Goal: Transaction & Acquisition: Subscribe to service/newsletter

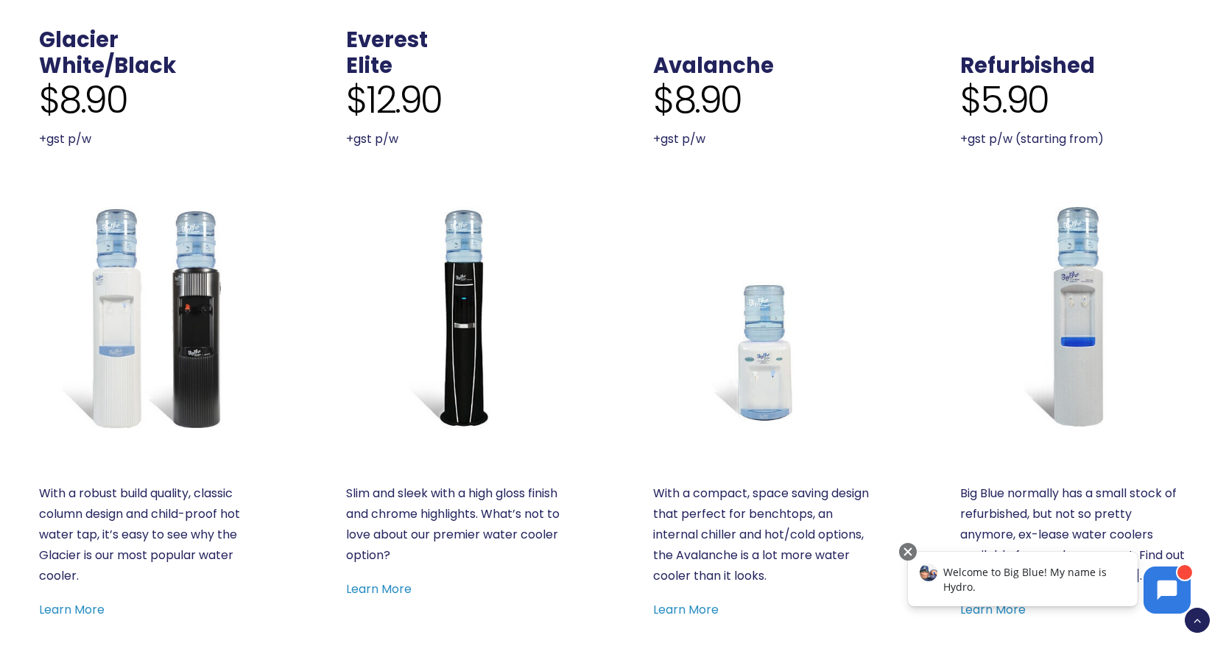
scroll to position [737, 0]
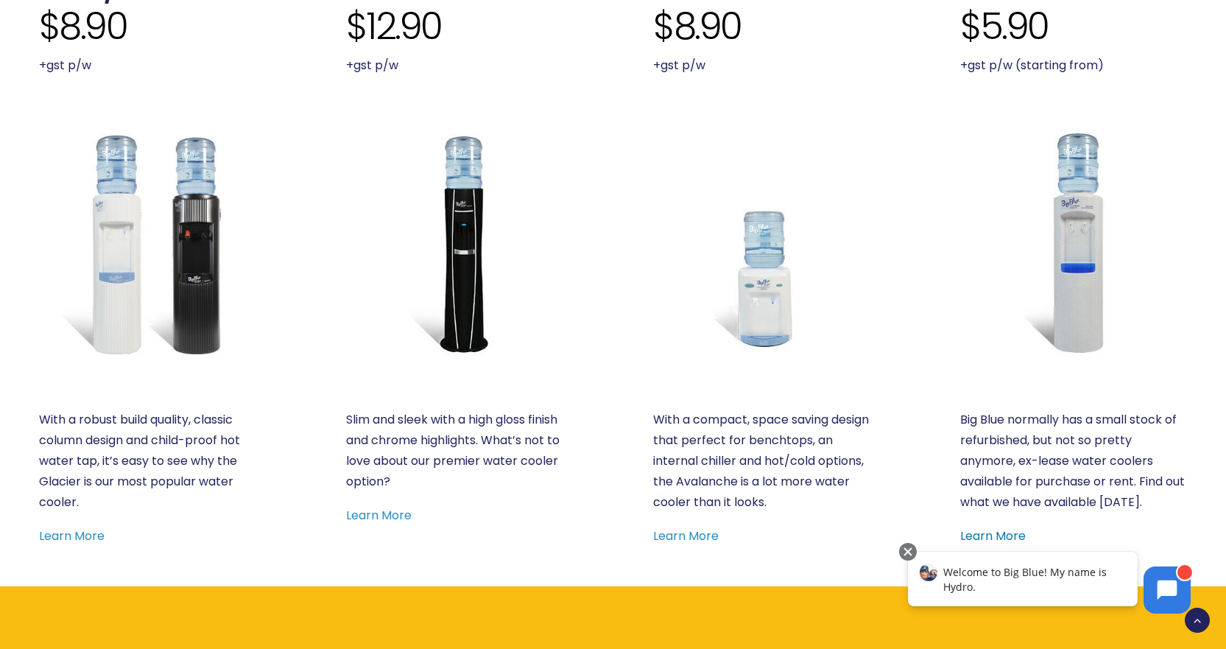
click at [982, 535] on link "Learn More" at bounding box center [994, 535] width 66 height 17
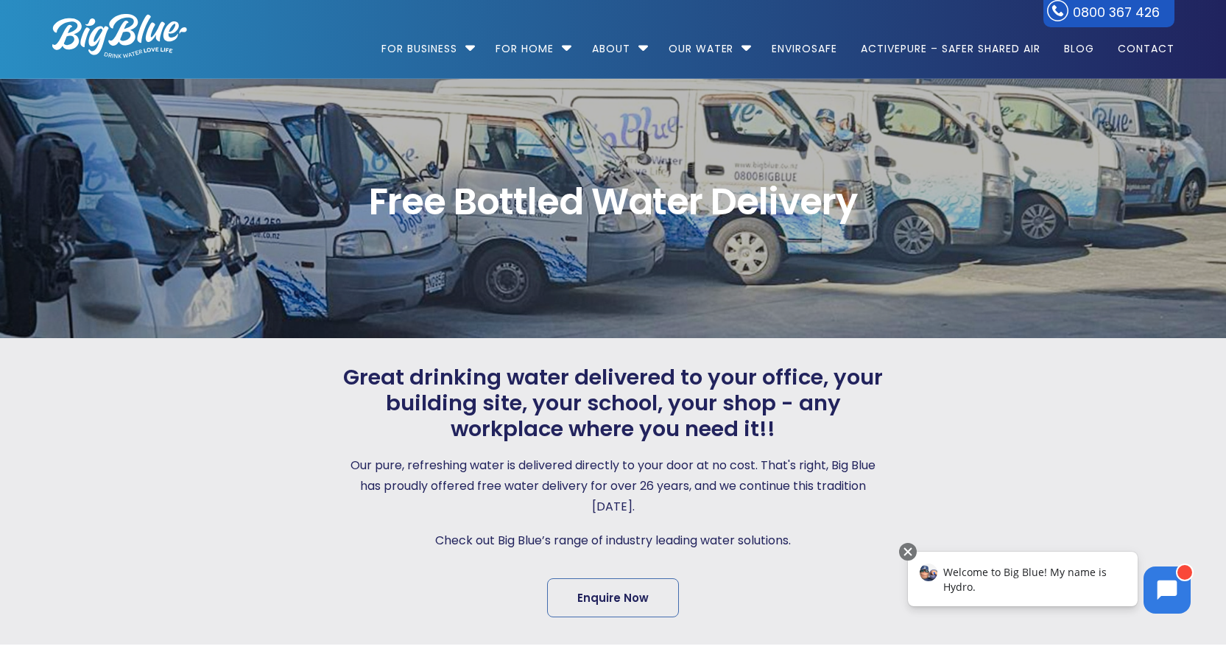
scroll to position [0, 0]
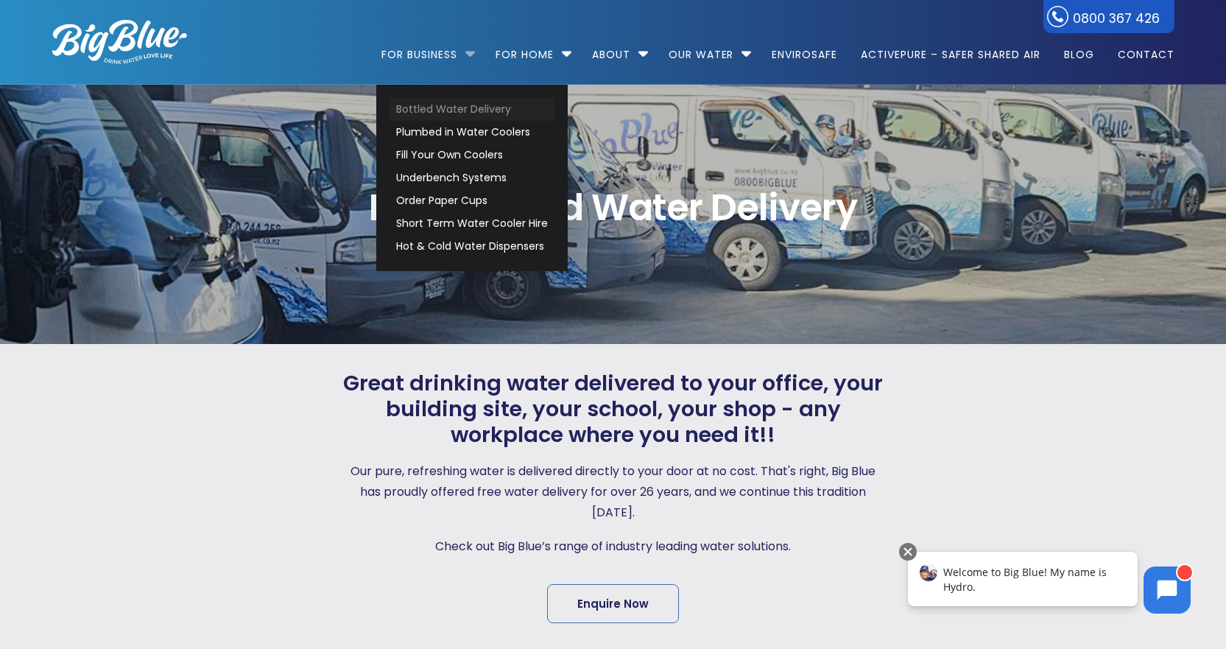
click at [448, 112] on link "Bottled Water Delivery" at bounding box center [472, 109] width 165 height 23
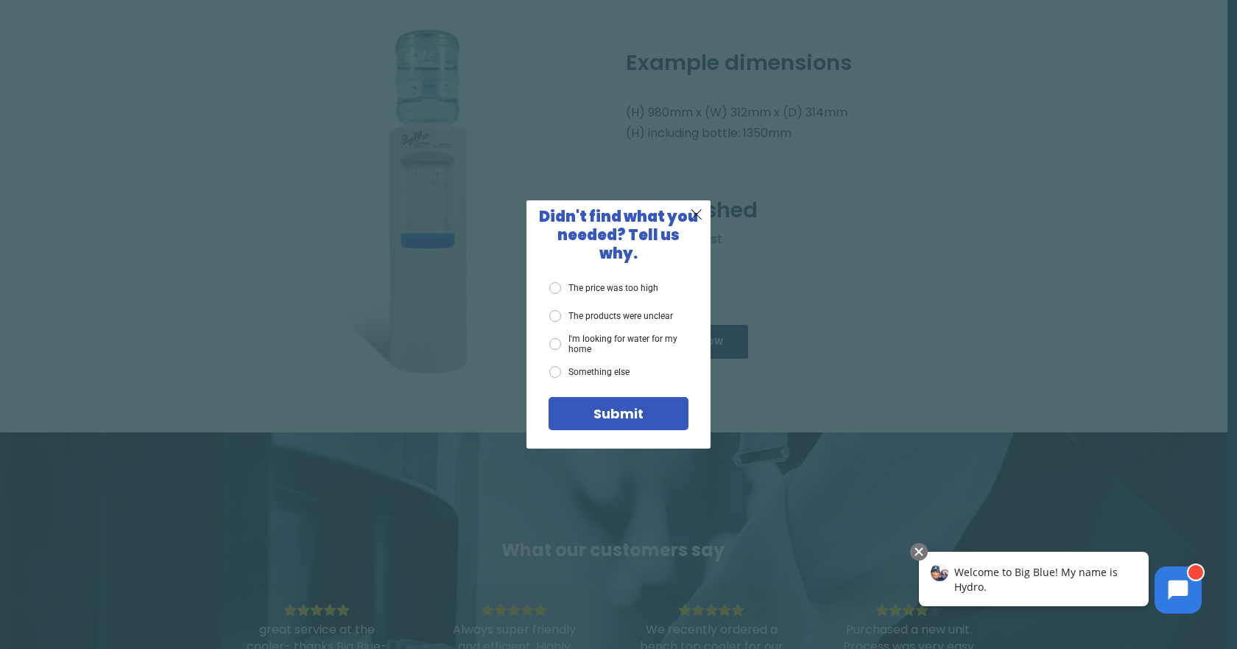
click at [703, 223] on span "X" at bounding box center [696, 214] width 13 height 18
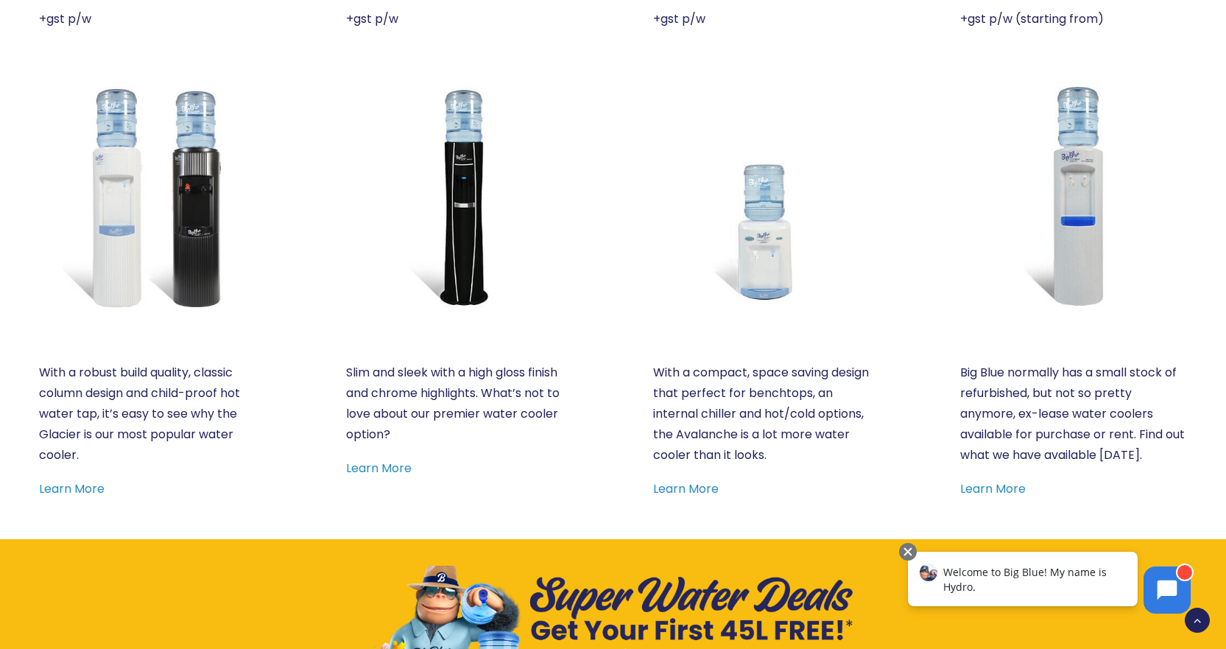
scroll to position [884, 0]
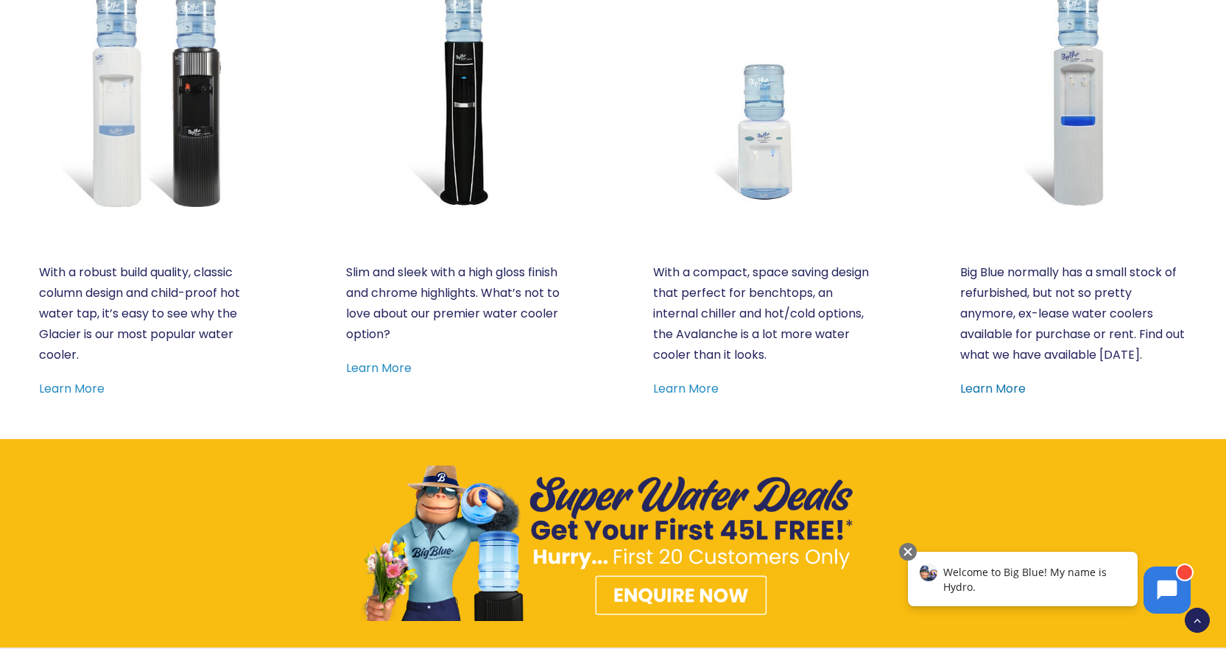
click at [1006, 389] on link "Learn More" at bounding box center [994, 388] width 66 height 17
